Goal: Transaction & Acquisition: Download file/media

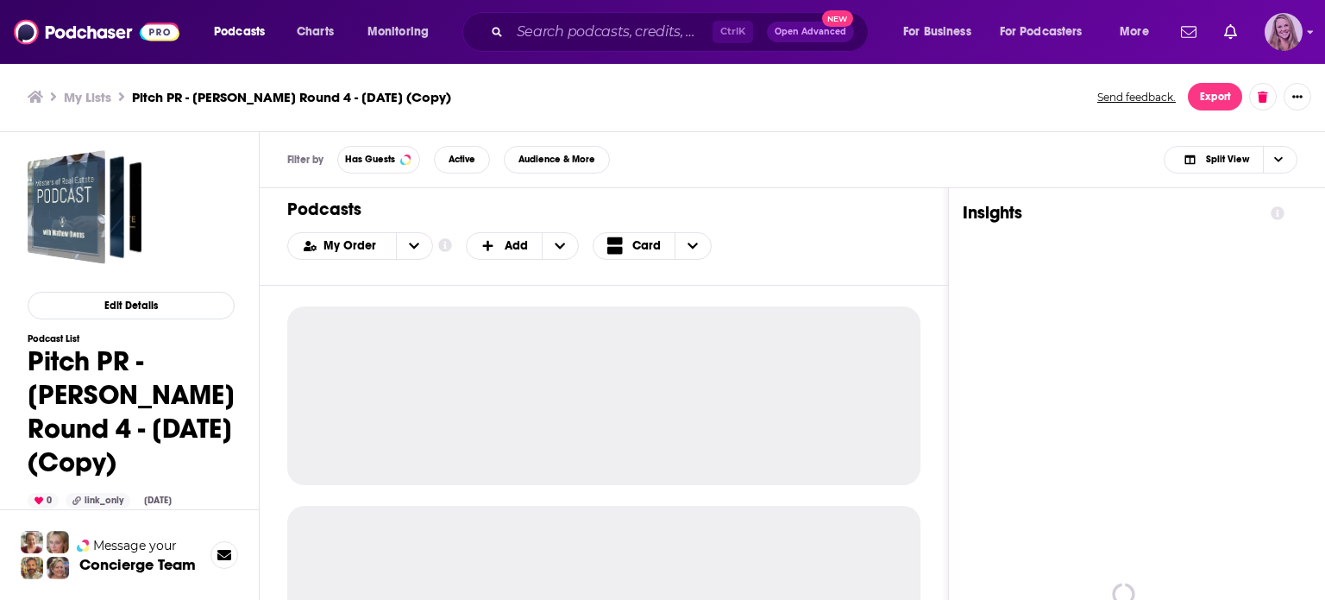
click at [1310, 29] on icon "Show profile menu" at bounding box center [1310, 32] width 7 height 10
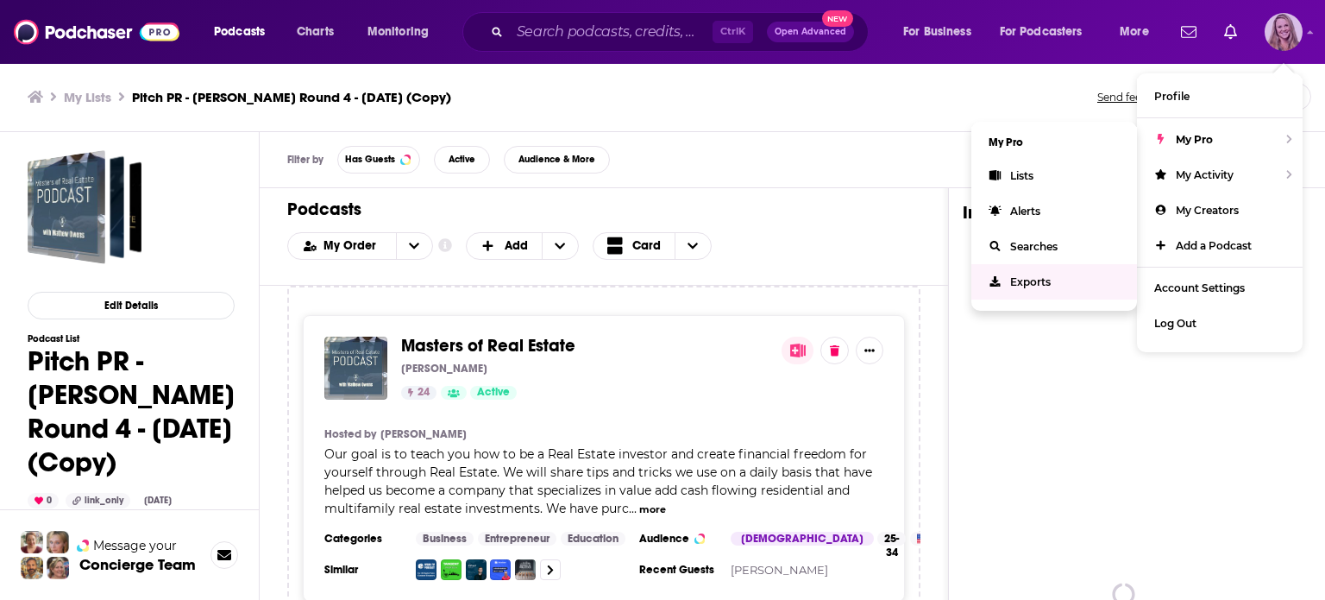
click at [1044, 277] on span "Exports" at bounding box center [1030, 281] width 41 height 13
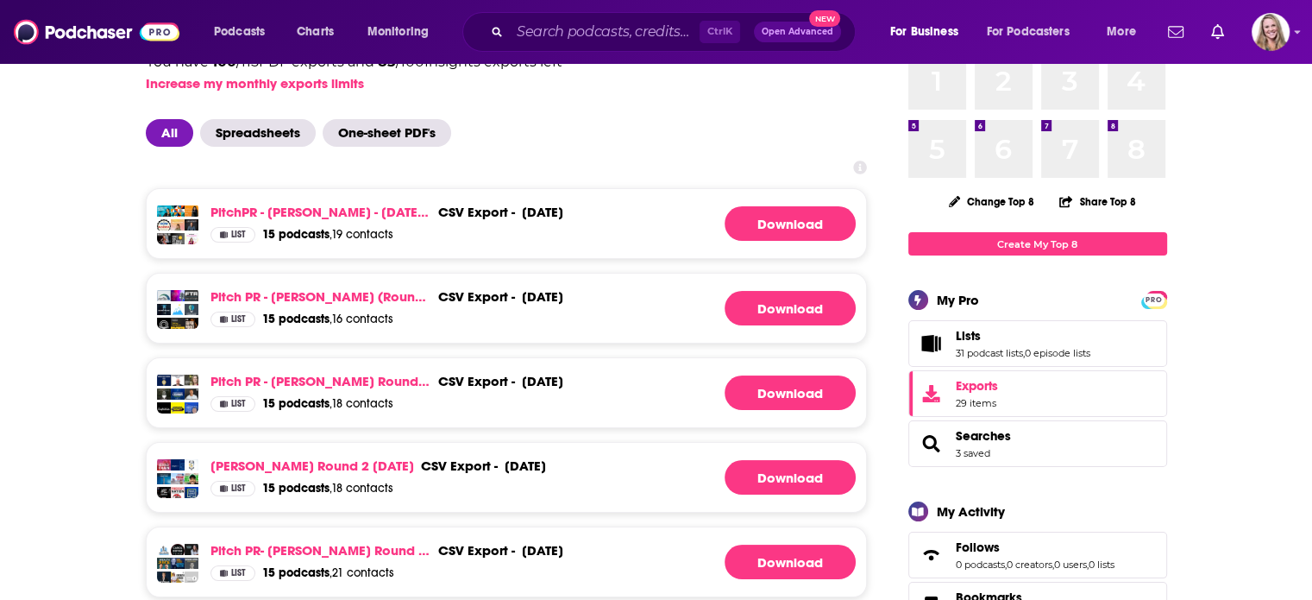
scroll to position [173, 0]
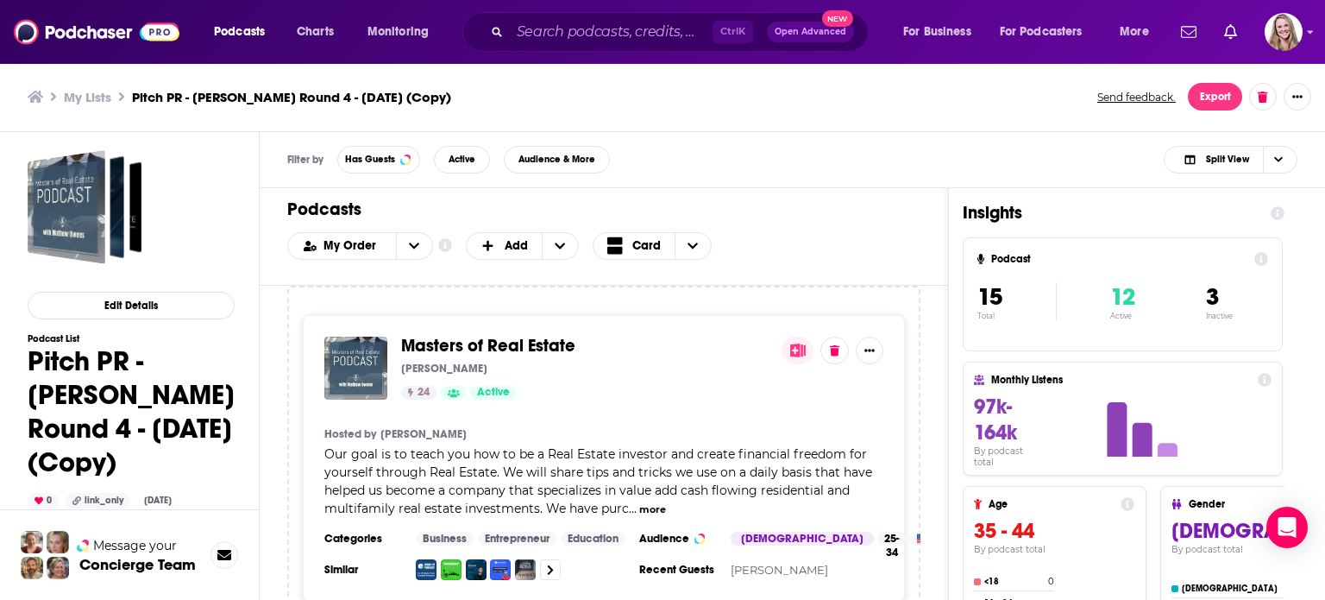
click at [181, 287] on div "Edit Details Podcast List Pitch PR - Michael Gifford Round 4 - July 30, 2025 (C…" at bounding box center [131, 464] width 207 height 628
click at [256, 255] on div "Edit Details Podcast List Pitch PR - Michael Gifford Round 4 - July 30, 2025 (C…" at bounding box center [130, 455] width 260 height 646
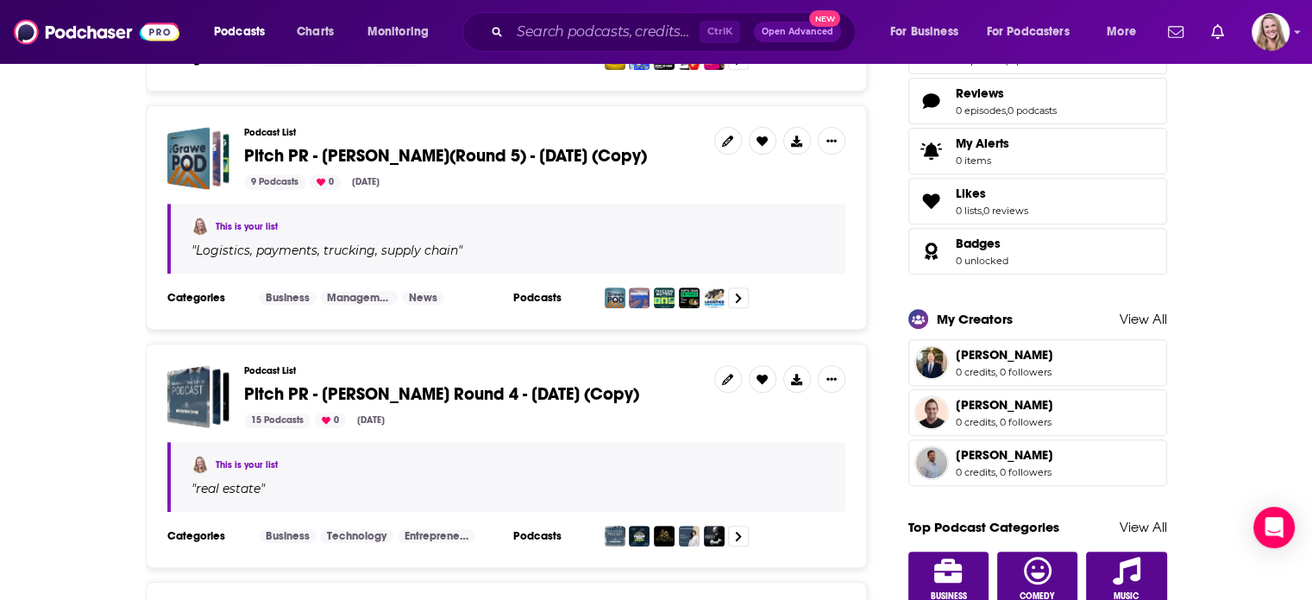
scroll to position [518, 0]
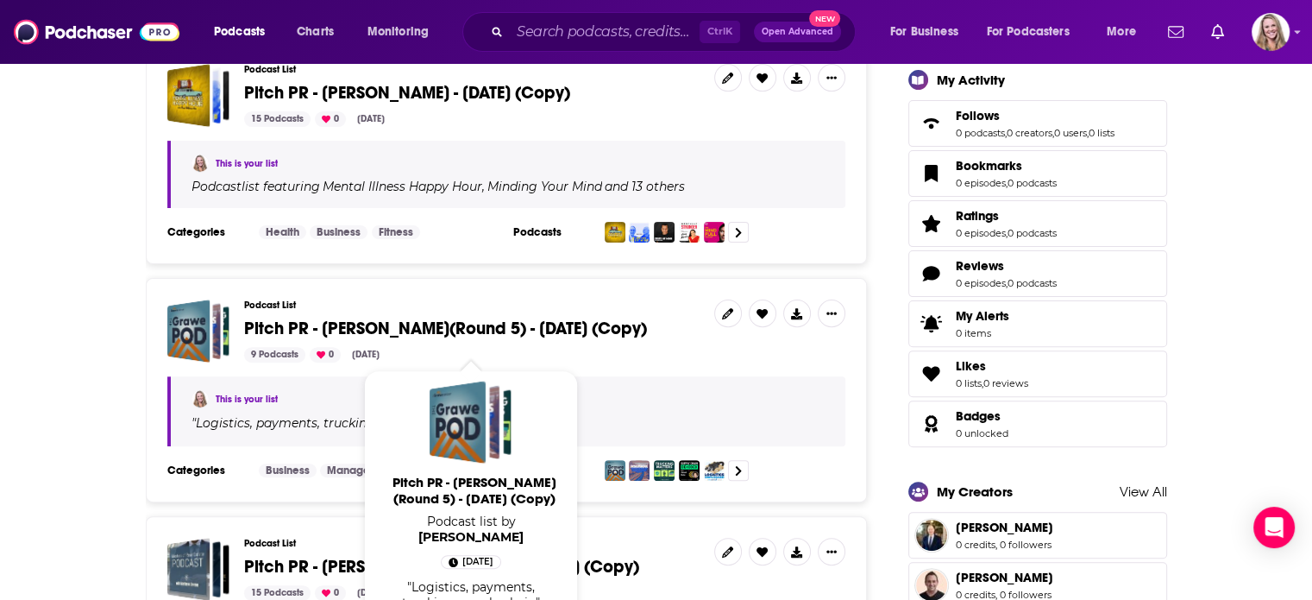
click at [522, 324] on span "Pitch PR - [PERSON_NAME](Round 5) - [DATE] (Copy)" at bounding box center [445, 328] width 403 height 22
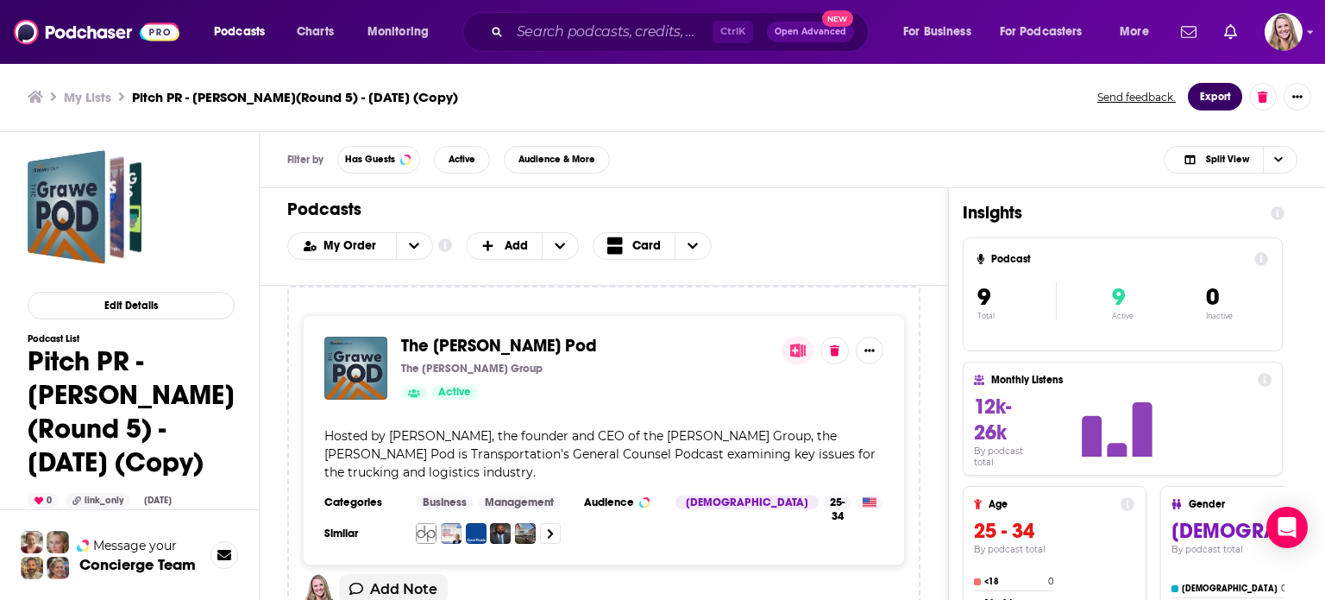
click at [1198, 89] on button "Export" at bounding box center [1215, 97] width 54 height 28
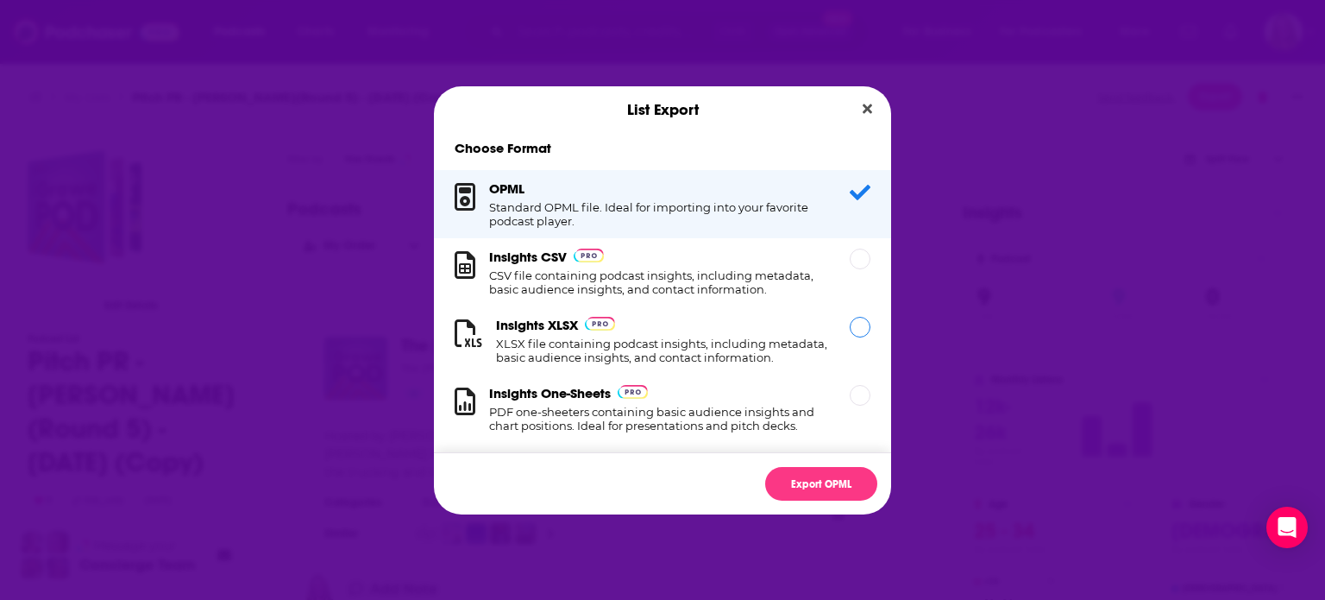
click at [697, 274] on h1 "CSV file containing podcast insights, including metadata, basic audience insigh…" at bounding box center [659, 282] width 340 height 28
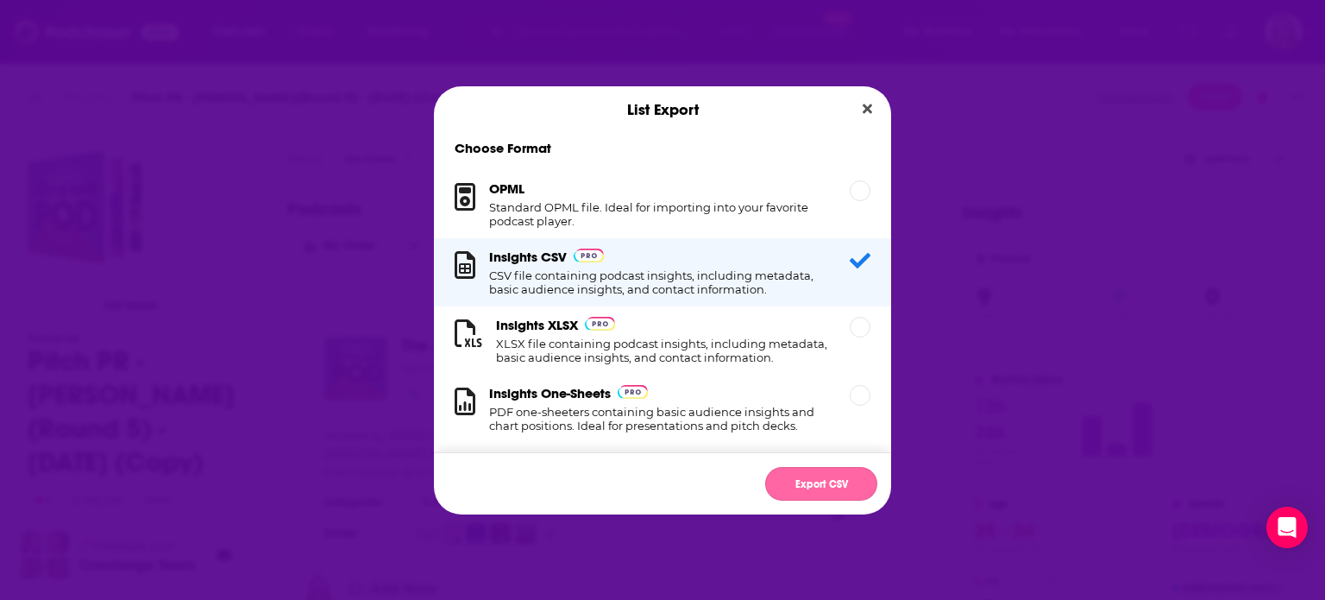
click at [807, 471] on button "Export CSV" at bounding box center [821, 484] width 112 height 34
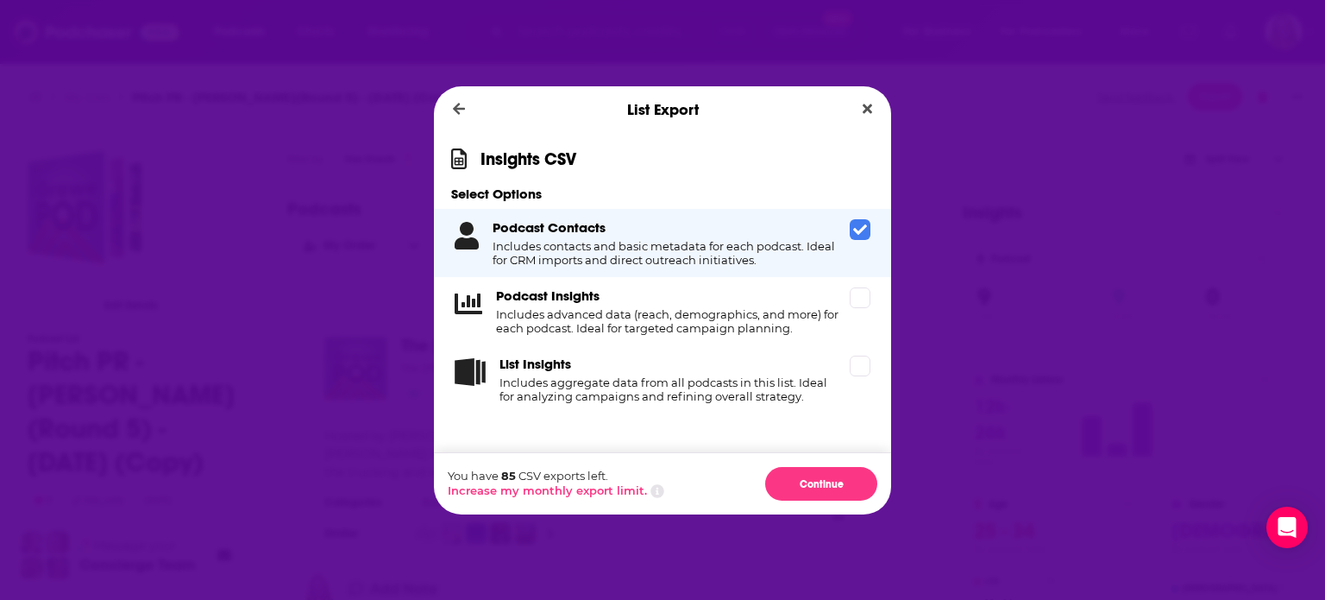
click at [825, 503] on div "You have 85 CSV exports left. Increase my monthly export limit. Continue" at bounding box center [662, 483] width 457 height 62
click at [825, 489] on button "Continue" at bounding box center [821, 484] width 112 height 34
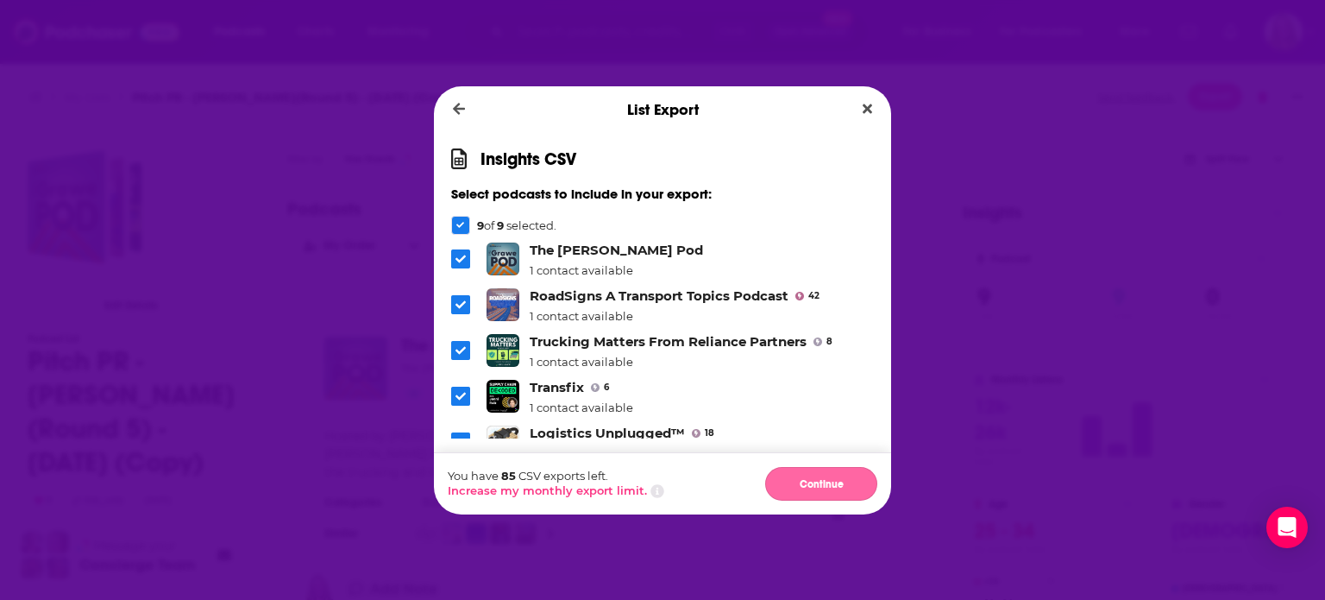
click at [825, 479] on button "Continue" at bounding box center [821, 484] width 112 height 34
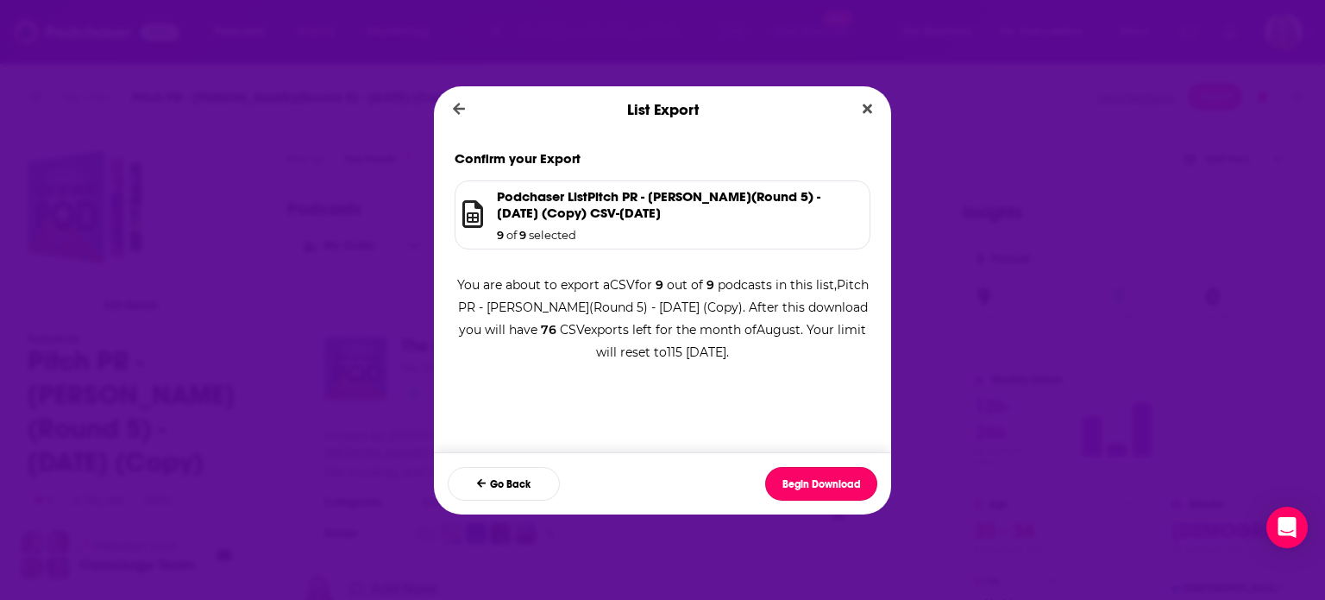
click at [825, 479] on button "Begin Download" at bounding box center [821, 484] width 112 height 34
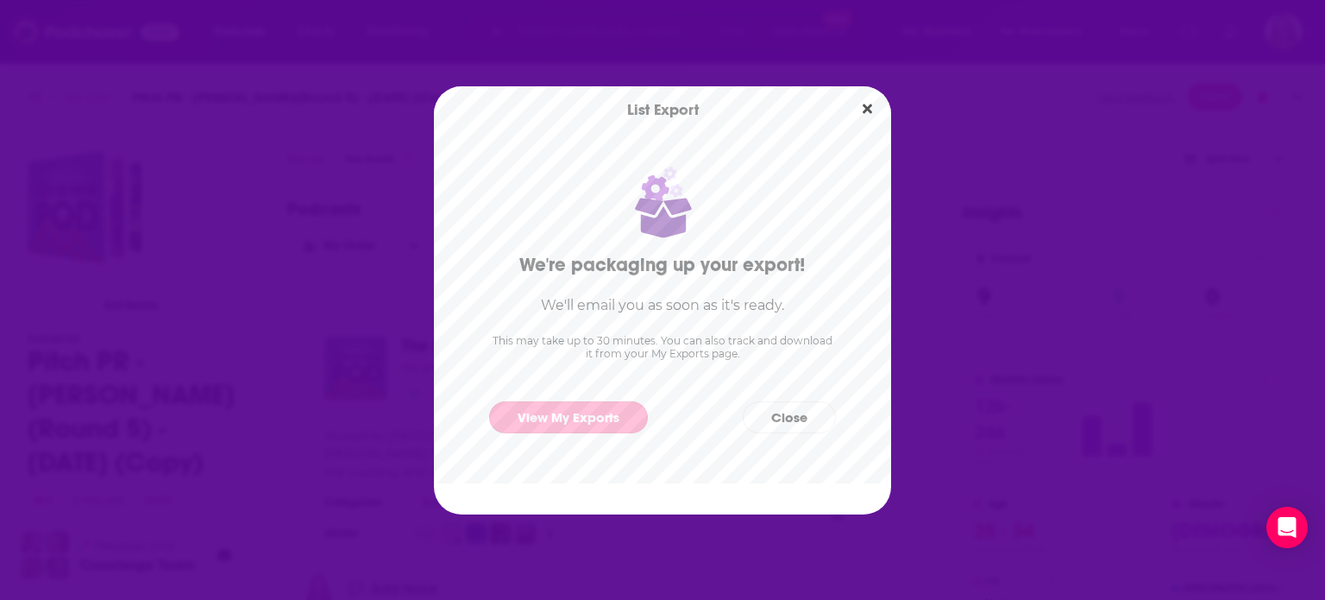
click at [620, 413] on link "View My Exports" at bounding box center [568, 417] width 159 height 32
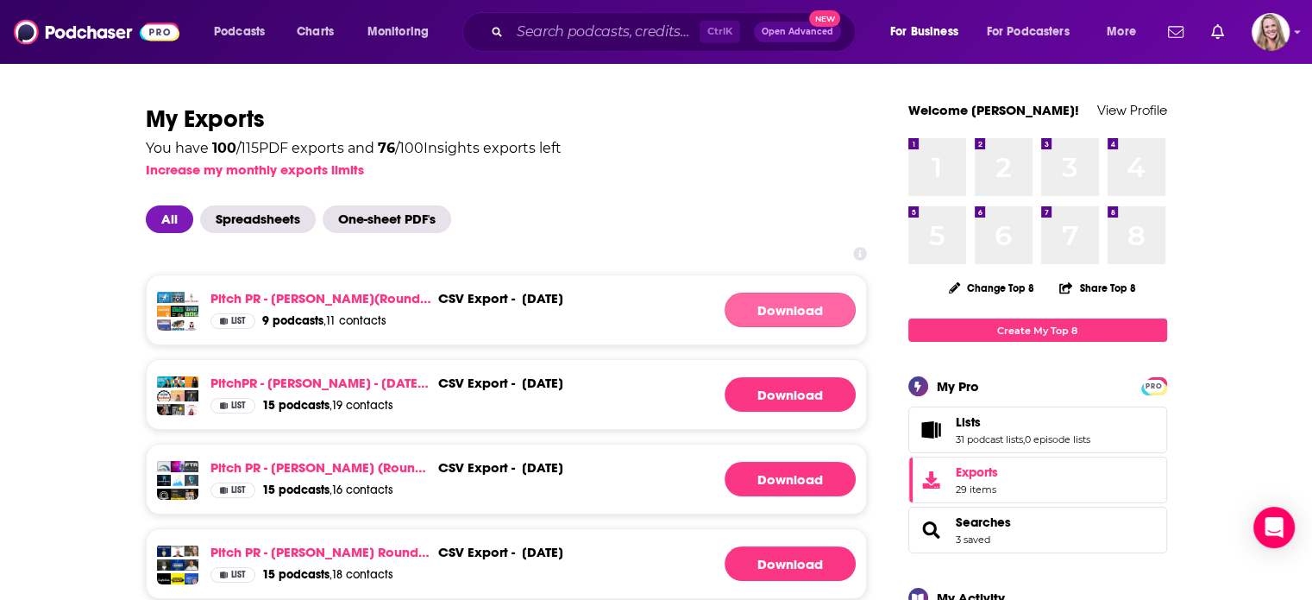
click at [781, 321] on link "Download" at bounding box center [790, 309] width 131 height 35
click at [1281, 35] on img "Logged in as KirstinPitchPR" at bounding box center [1271, 32] width 38 height 38
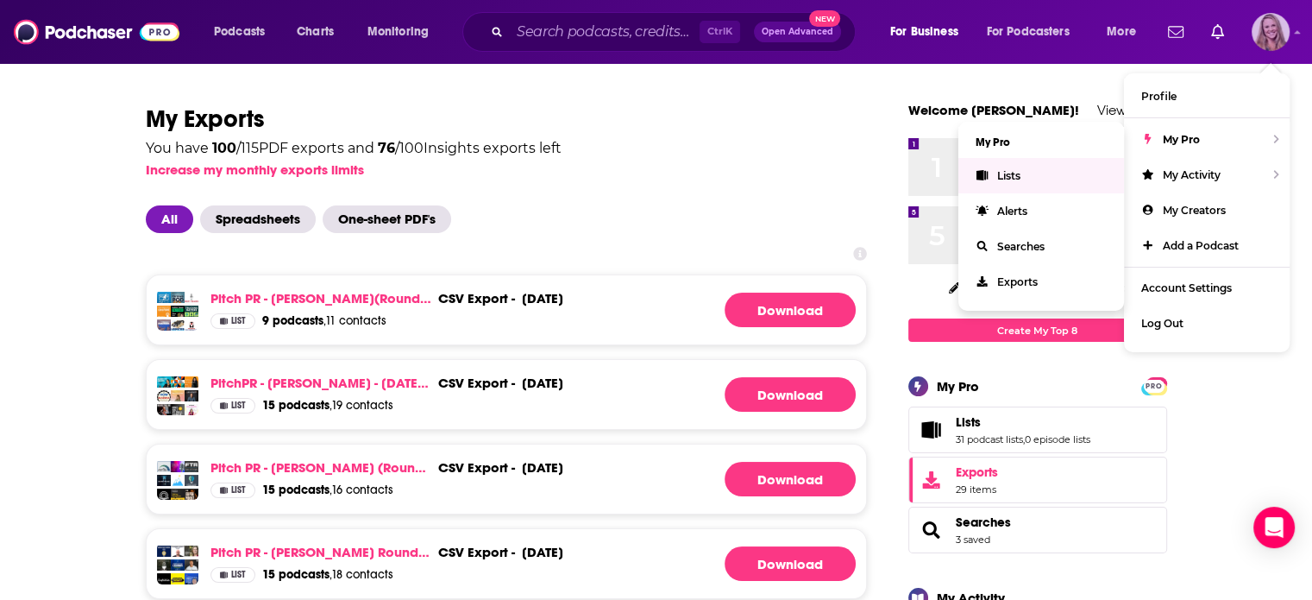
click at [1068, 180] on link "Lists" at bounding box center [1042, 175] width 166 height 35
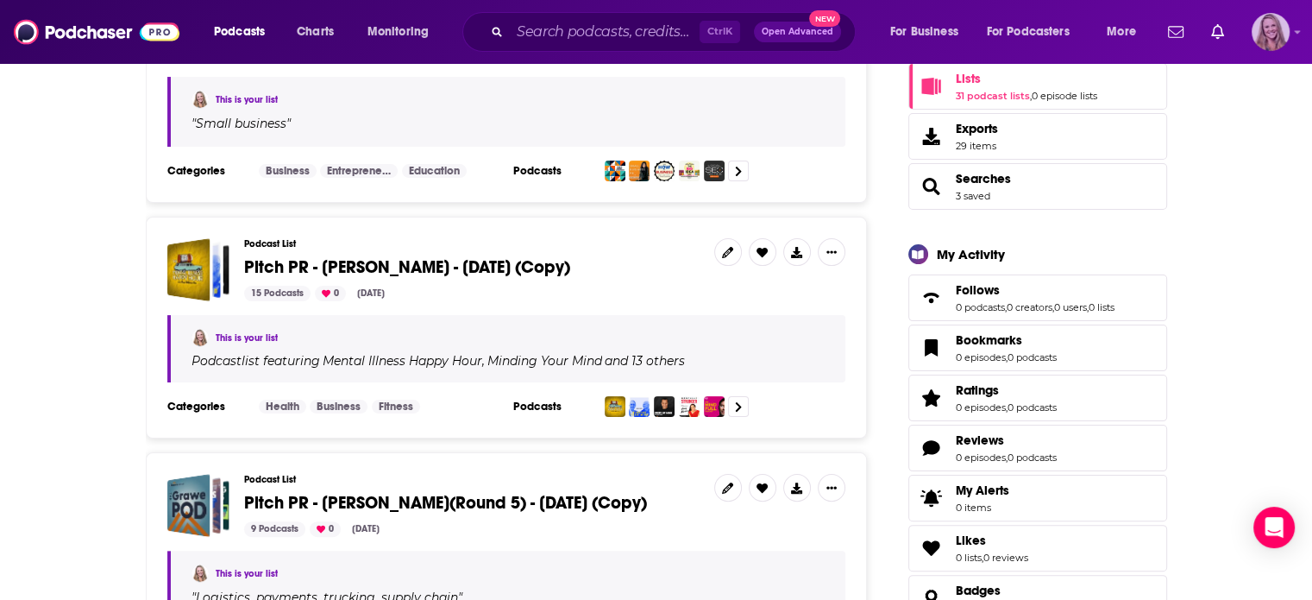
scroll to position [345, 0]
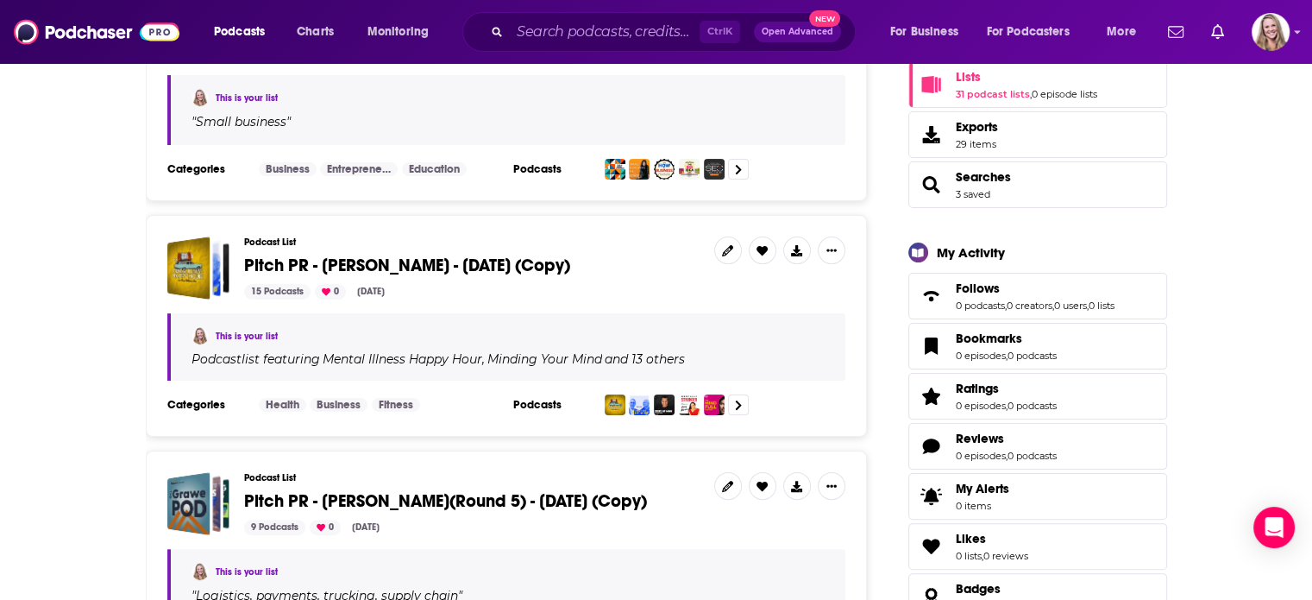
click at [422, 266] on span "Pitch PR - Lauren Howard - Aug 7, 2025 (Copy)" at bounding box center [407, 266] width 326 height 22
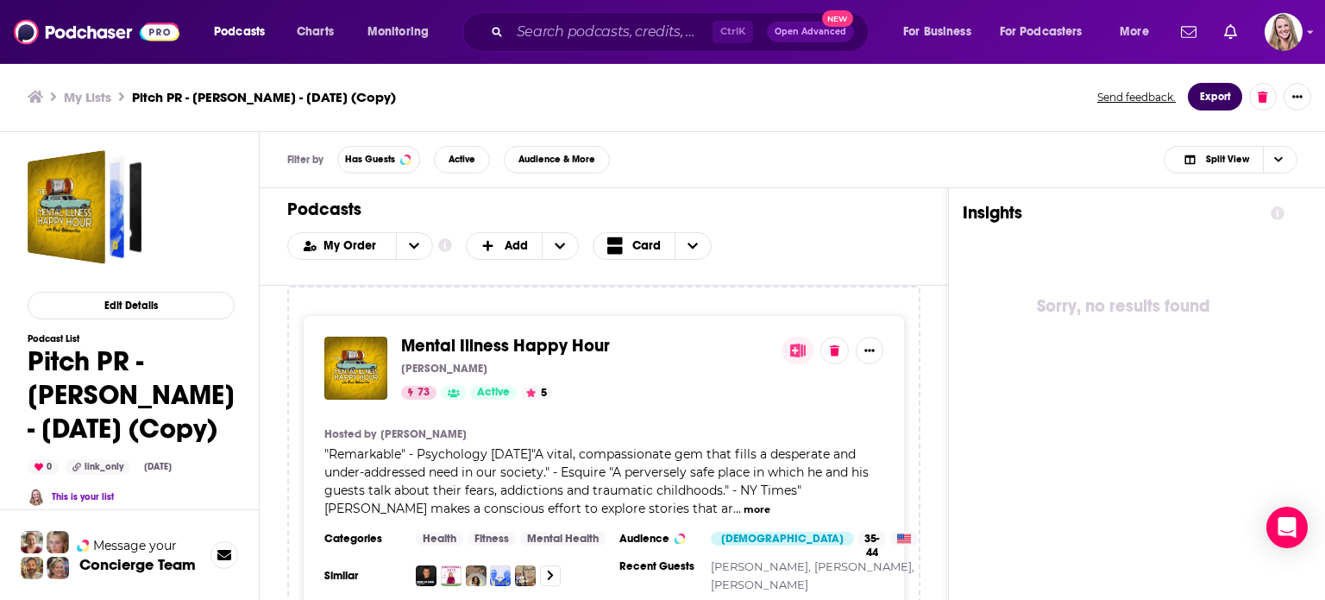
click at [1208, 92] on button "Export" at bounding box center [1215, 97] width 54 height 28
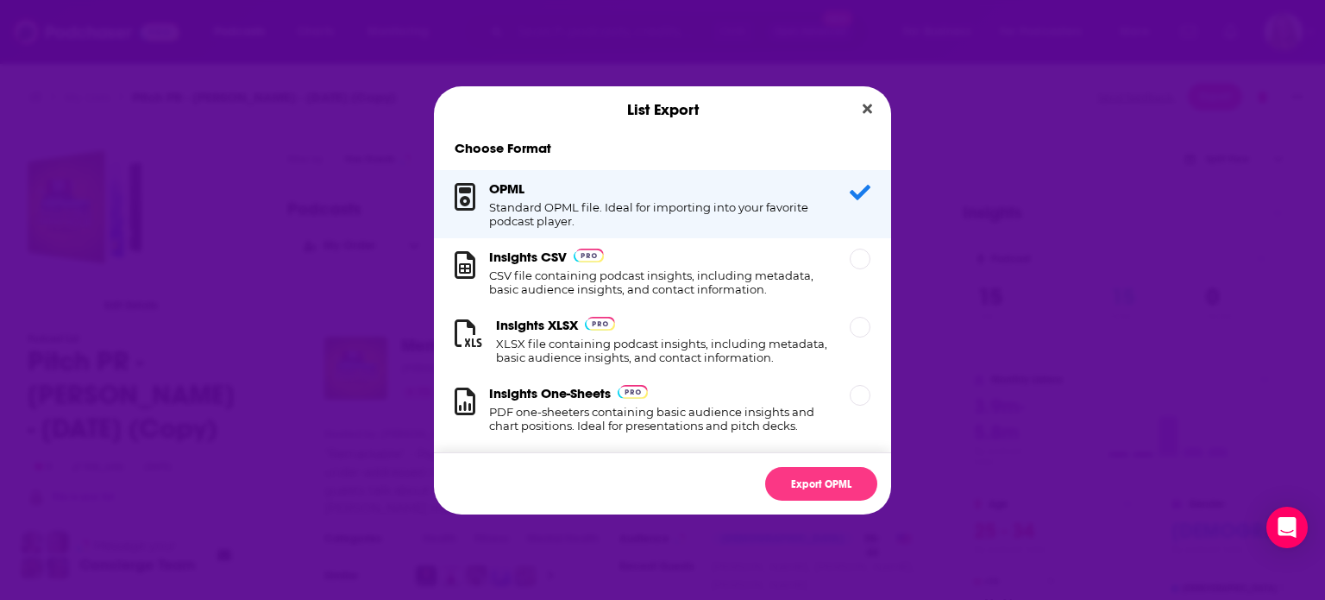
click at [608, 244] on div "Insights CSV CSV file containing podcast insights, including metadata, basic au…" at bounding box center [662, 272] width 457 height 68
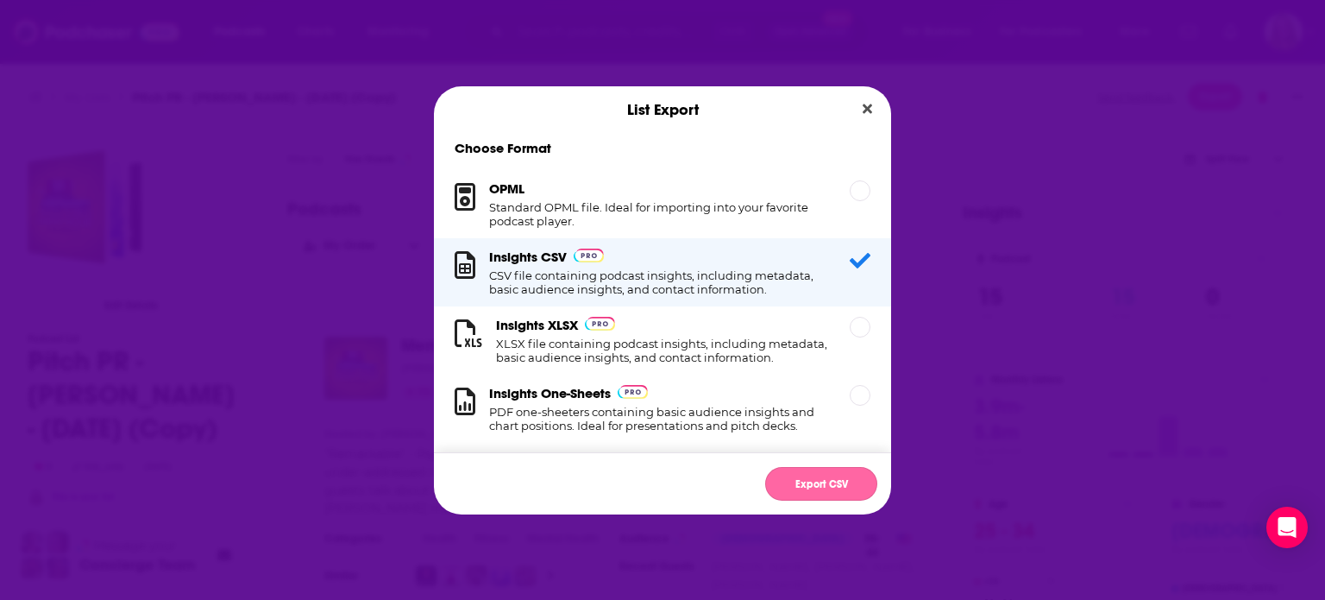
click at [799, 490] on button "Export CSV" at bounding box center [821, 484] width 112 height 34
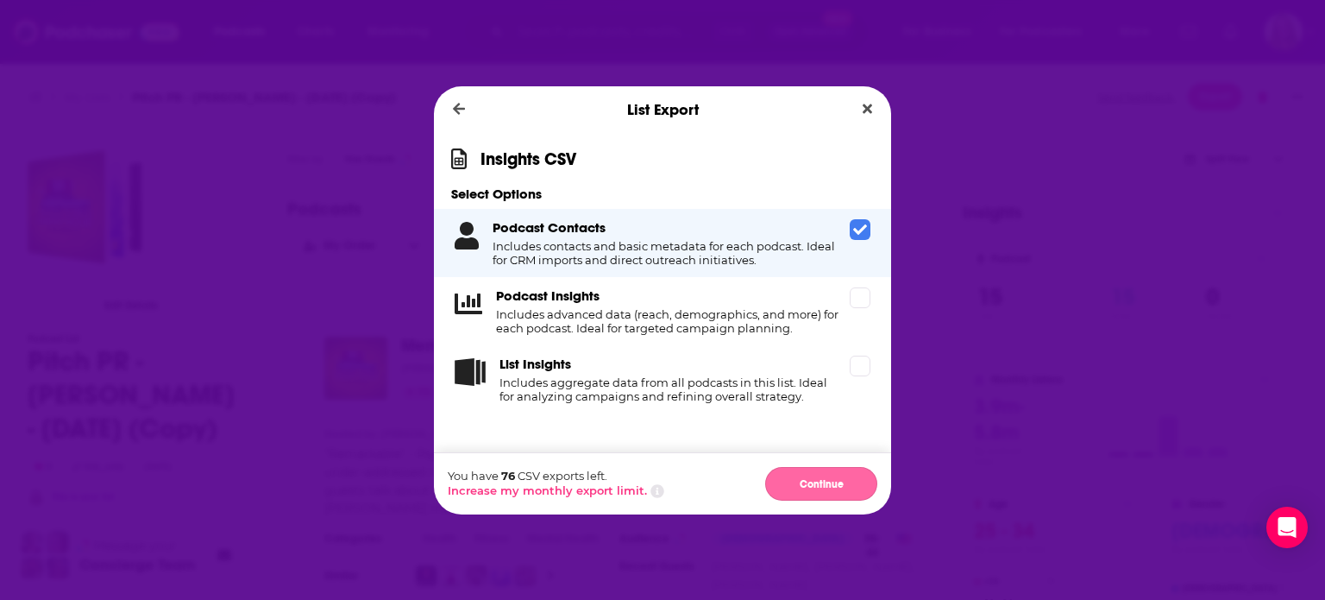
click at [799, 483] on button "Continue" at bounding box center [821, 484] width 112 height 34
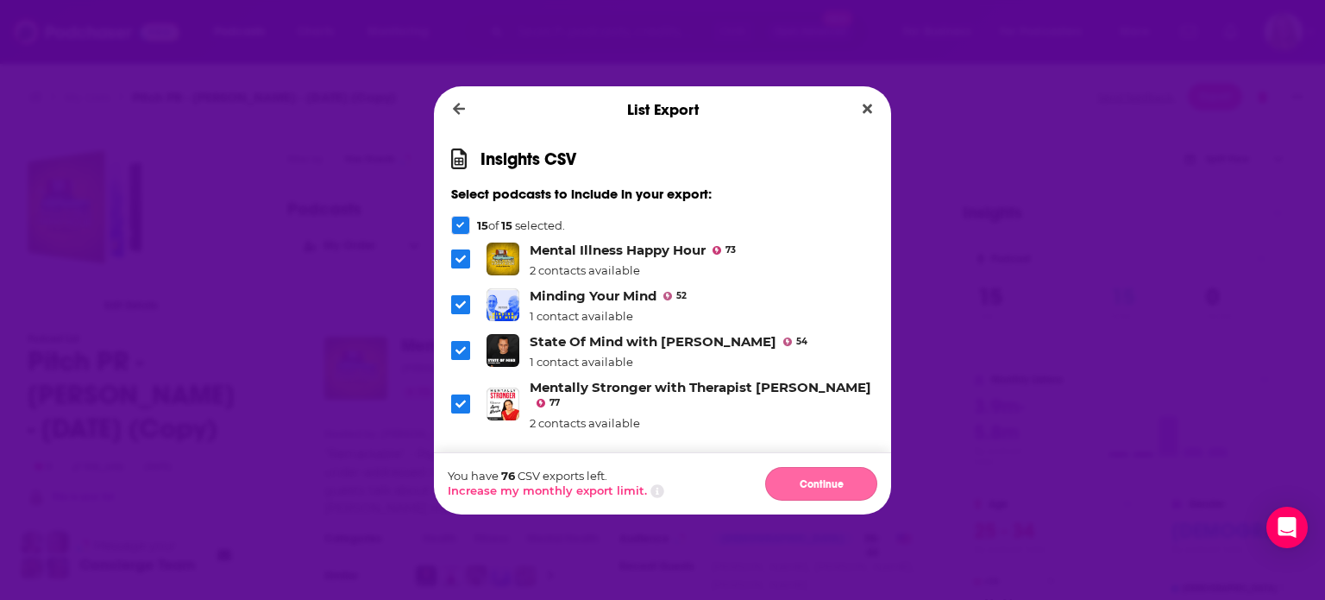
click at [797, 479] on button "Continue" at bounding box center [821, 484] width 112 height 34
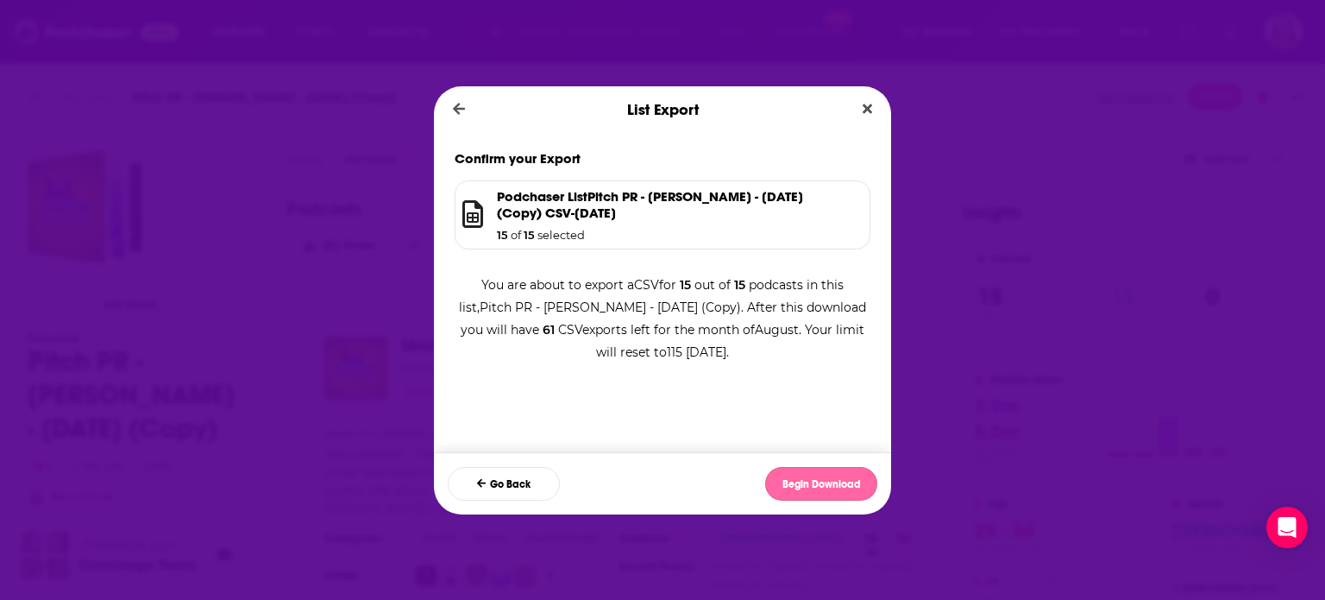
click at [797, 480] on button "Begin Download" at bounding box center [821, 484] width 112 height 34
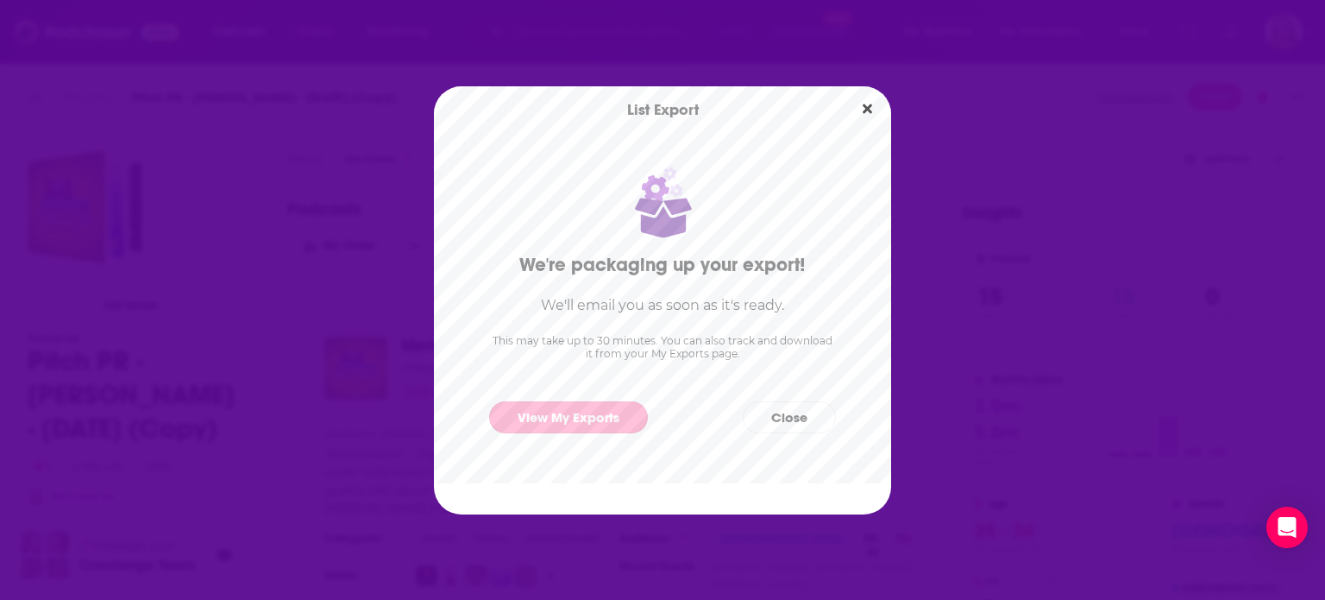
click at [581, 417] on link "View My Exports" at bounding box center [568, 417] width 159 height 32
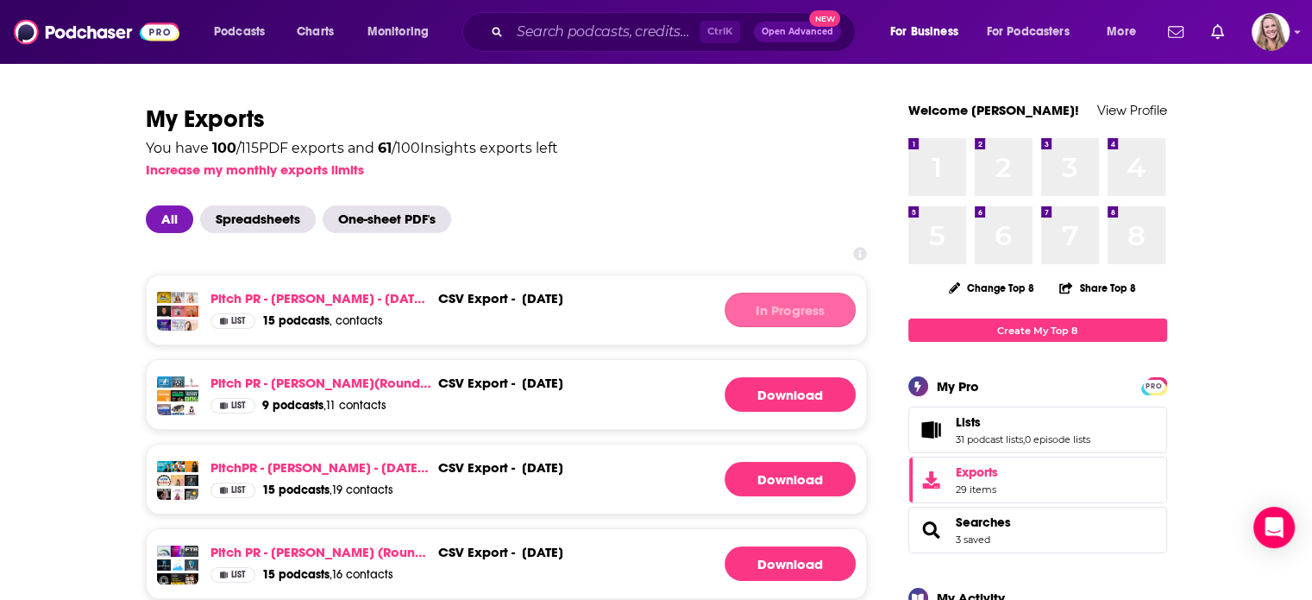
click at [821, 320] on div "In Progress" at bounding box center [790, 309] width 131 height 35
click at [771, 301] on link "Download" at bounding box center [790, 309] width 131 height 35
